Goal: Information Seeking & Learning: Check status

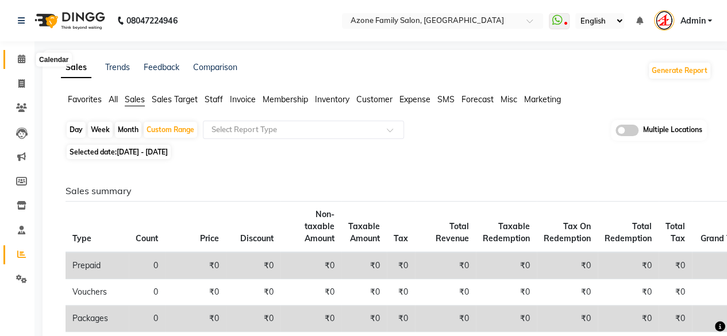
click at [19, 59] on icon at bounding box center [21, 59] width 7 height 9
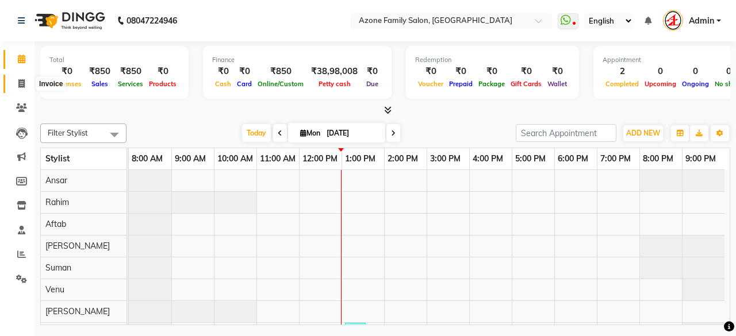
click at [25, 82] on span at bounding box center [22, 84] width 20 height 13
select select "service"
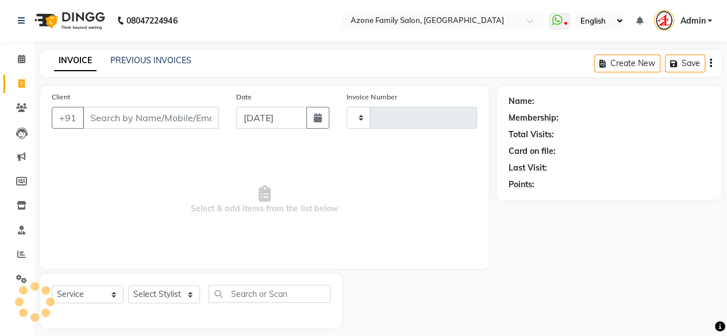
type input "2561"
select select "4296"
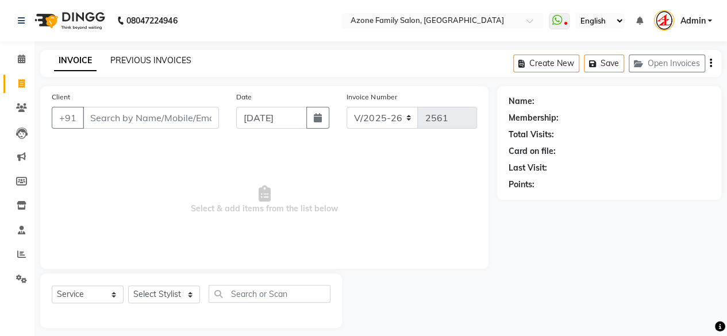
click at [137, 59] on link "PREVIOUS INVOICES" at bounding box center [150, 60] width 81 height 10
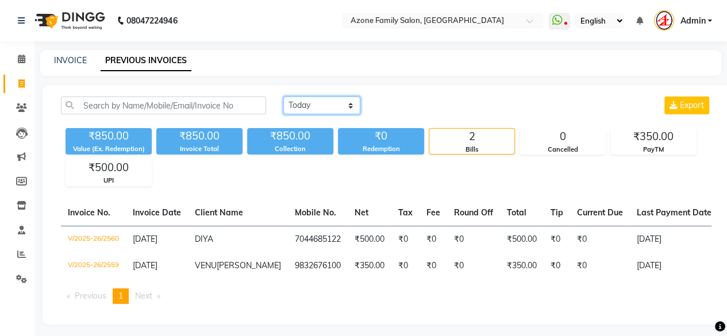
click at [301, 98] on select "[DATE] [DATE] Custom Range" at bounding box center [321, 106] width 77 height 18
select select "range"
click at [283, 97] on select "[DATE] [DATE] Custom Range" at bounding box center [321, 106] width 77 height 18
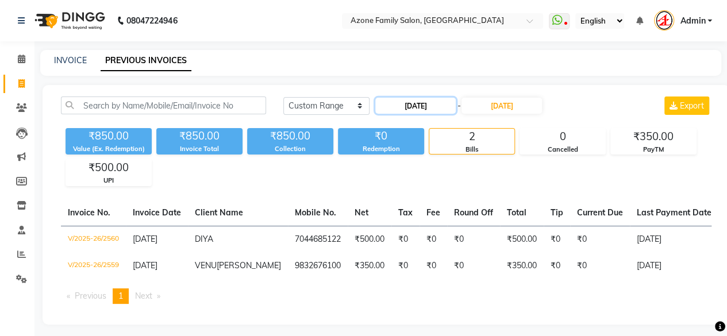
click at [419, 108] on input "[DATE]" at bounding box center [415, 106] width 81 height 16
select select "9"
select select "2025"
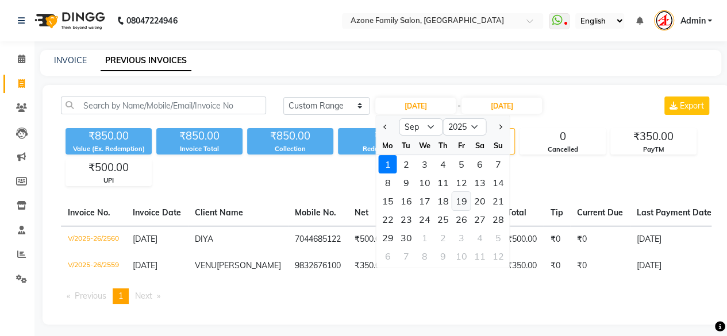
click at [466, 204] on div "19" at bounding box center [462, 201] width 18 height 18
type input "[DATE]"
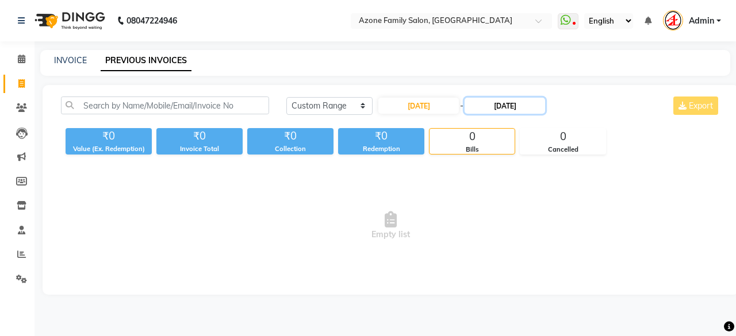
click at [507, 108] on input "[DATE]" at bounding box center [505, 106] width 81 height 16
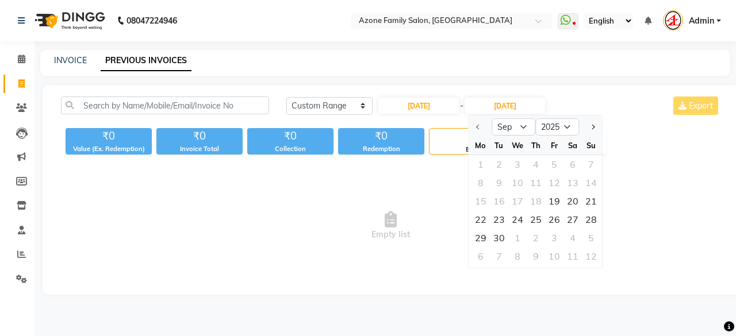
click at [480, 129] on div at bounding box center [480, 127] width 23 height 18
click at [475, 124] on div at bounding box center [480, 127] width 23 height 18
click at [416, 102] on input "[DATE]" at bounding box center [418, 106] width 81 height 16
select select "9"
select select "2025"
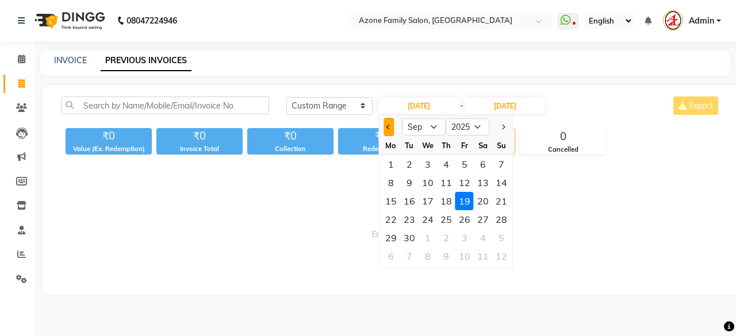
click at [386, 125] on button "Previous month" at bounding box center [389, 127] width 10 height 18
select select "8"
click at [409, 217] on div "19" at bounding box center [409, 219] width 18 height 18
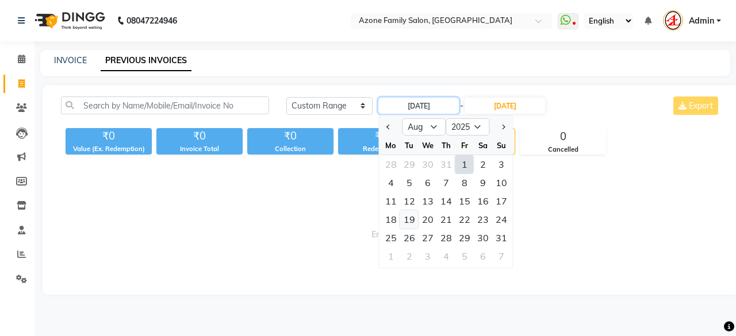
type input "[DATE]"
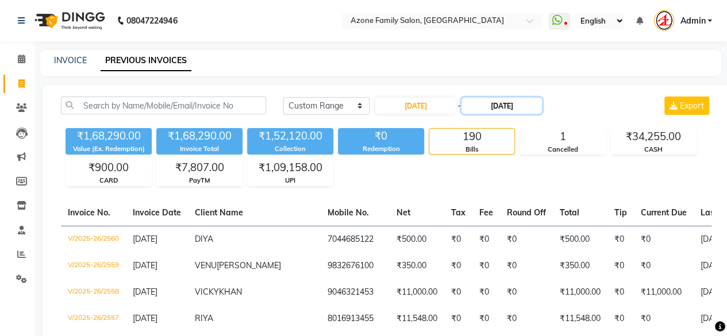
click at [508, 101] on input "[DATE]" at bounding box center [502, 106] width 81 height 16
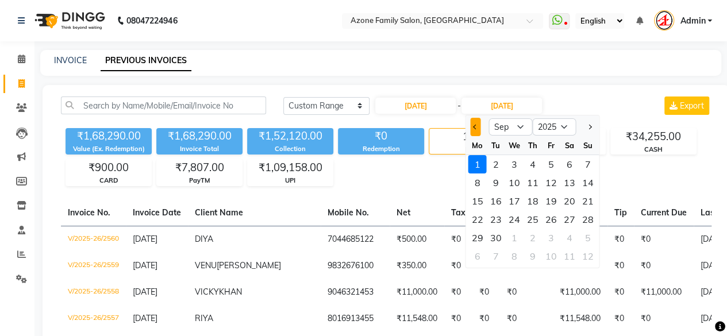
click at [476, 129] on button "Previous month" at bounding box center [476, 127] width 10 height 18
select select "8"
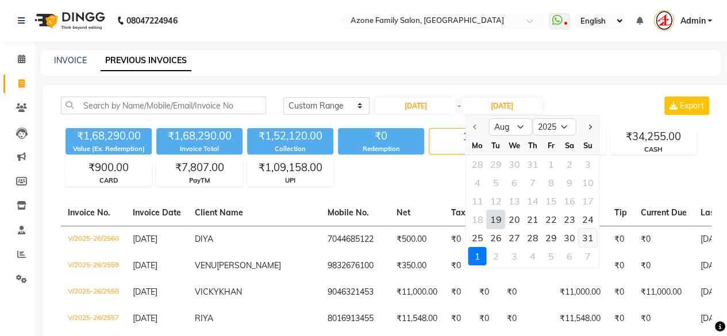
click at [586, 236] on div "31" at bounding box center [588, 238] width 18 height 18
type input "[DATE]"
